Goal: Check status

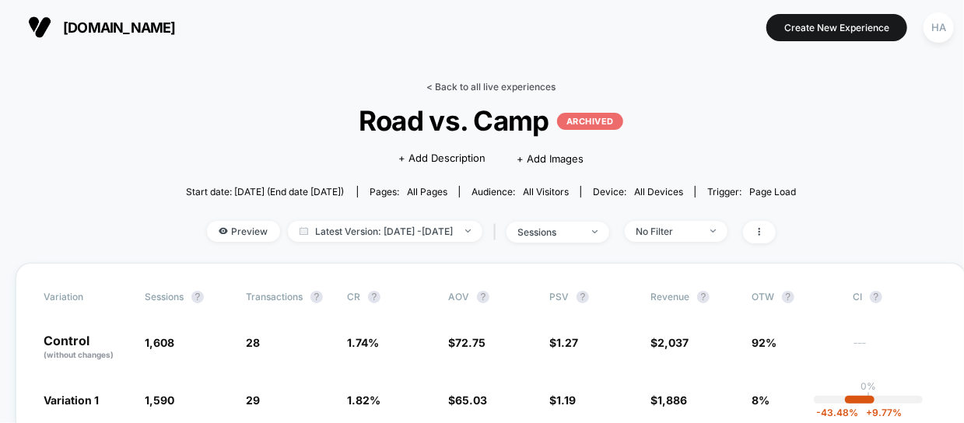
click at [479, 86] on link "< Back to all live experiences" at bounding box center [490, 87] width 129 height 12
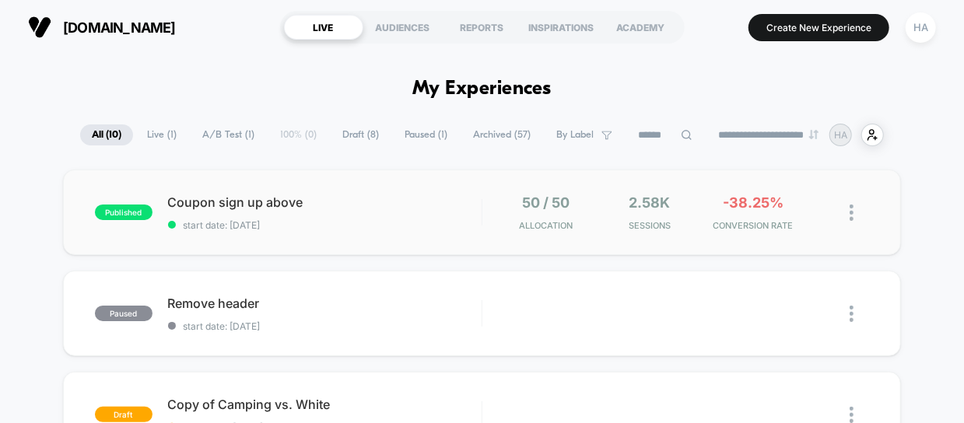
click at [518, 198] on div "50 / 50 Allocation" at bounding box center [546, 212] width 96 height 37
click at [559, 206] on span "50 / 50" at bounding box center [545, 202] width 47 height 16
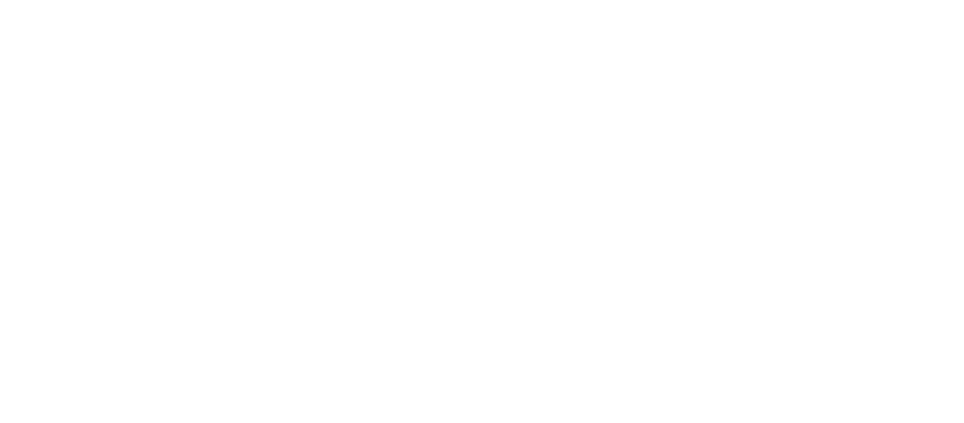
click at [455, 6] on html "Navigated to [DOMAIN_NAME] | No-code CRO for Shopify 1" at bounding box center [482, 3] width 964 height 6
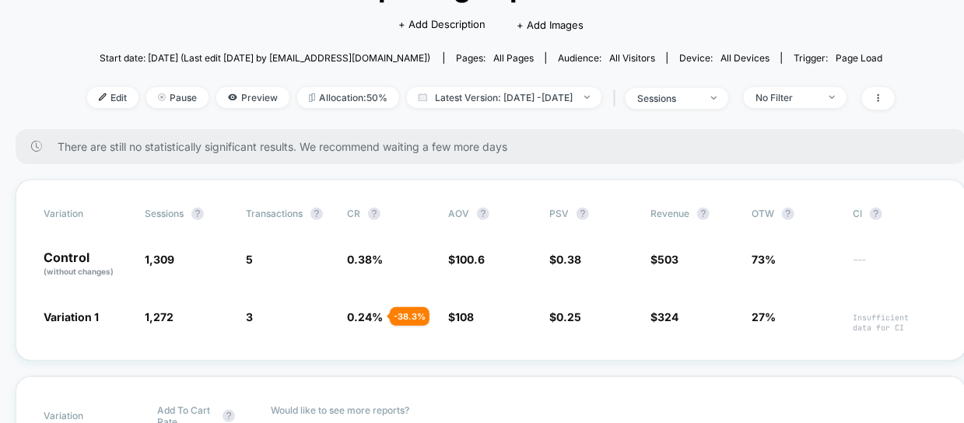
scroll to position [130, 0]
